Goal: Find specific page/section

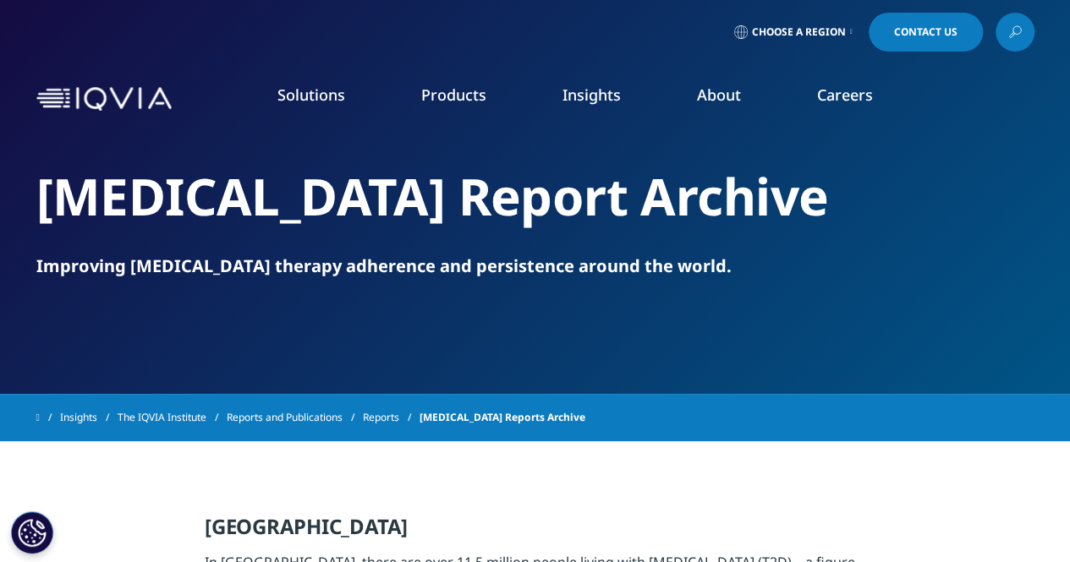
click at [589, 96] on link "Insights" at bounding box center [591, 95] width 58 height 20
click at [830, 33] on span "Choose a Region" at bounding box center [799, 32] width 94 height 14
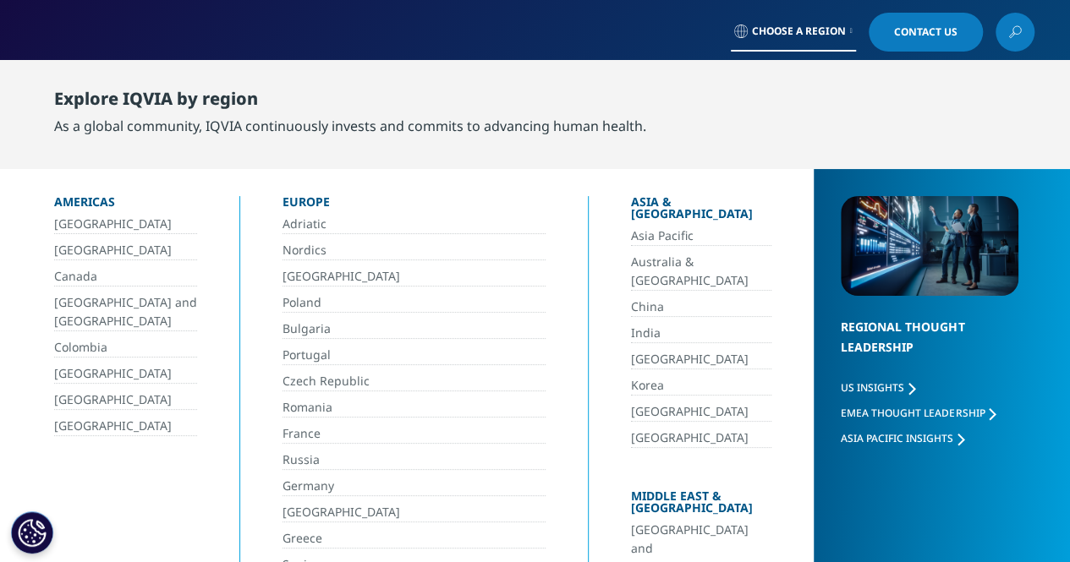
click at [441, 398] on link "Romania" at bounding box center [413, 407] width 263 height 19
